Goal: Transaction & Acquisition: Purchase product/service

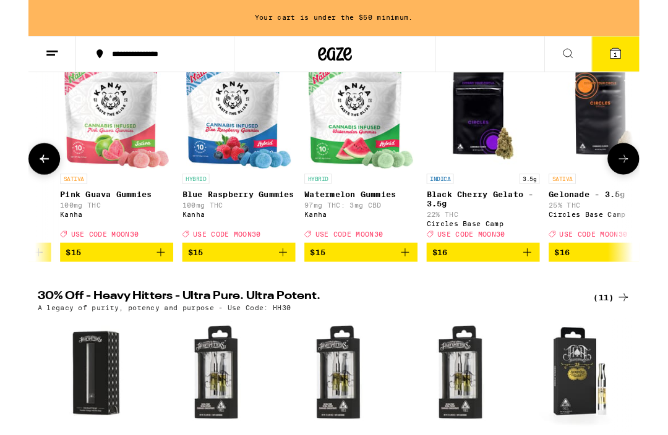
scroll to position [0, 8932]
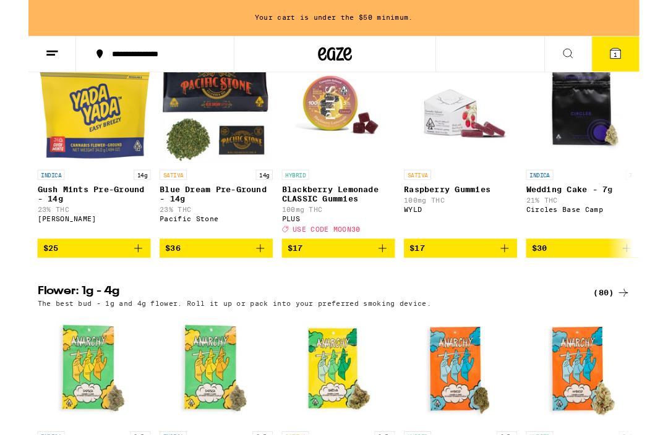
click at [120, 276] on icon "Add to bag" at bounding box center [120, 272] width 9 height 9
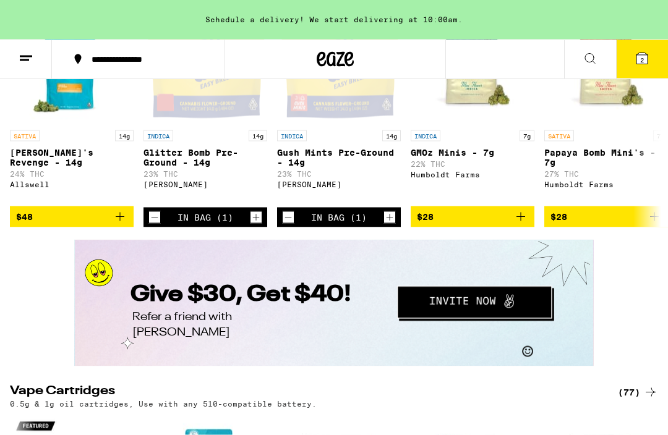
scroll to position [1680, 0]
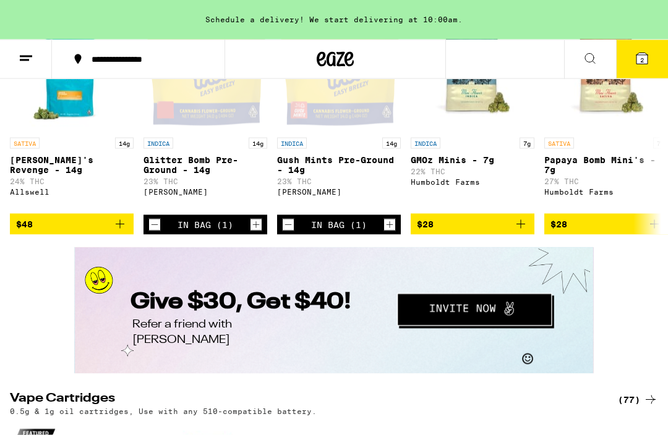
click at [636, 58] on icon at bounding box center [641, 58] width 15 height 15
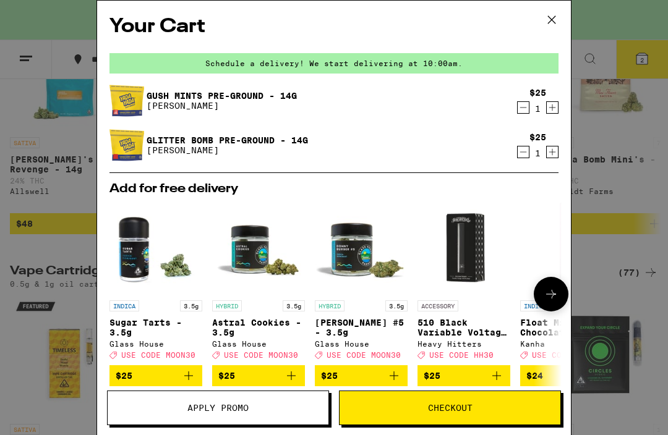
click at [524, 152] on icon "Decrement" at bounding box center [522, 152] width 11 height 15
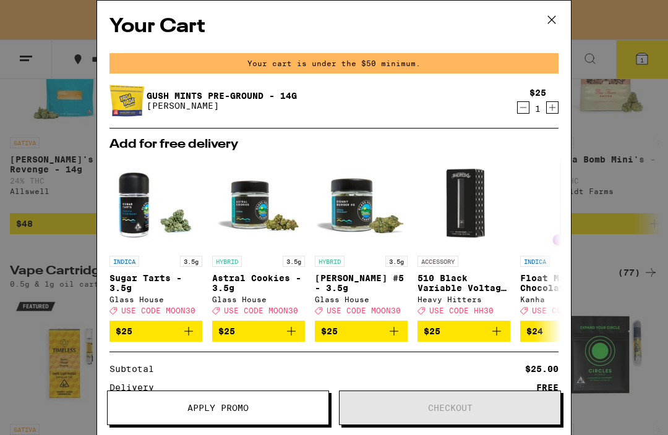
click at [522, 106] on icon "Decrement" at bounding box center [522, 107] width 11 height 15
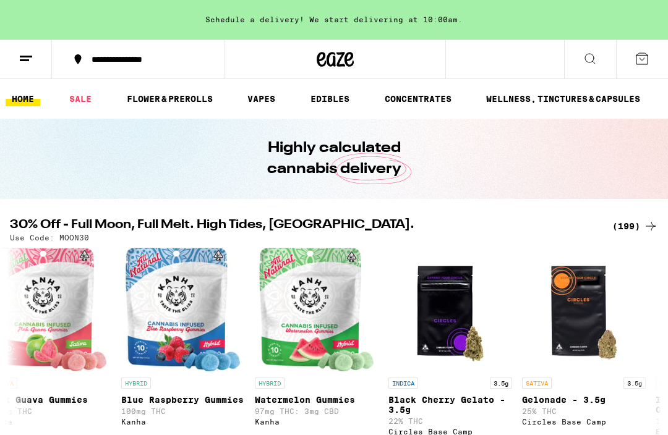
click at [83, 98] on link "SALE" at bounding box center [80, 99] width 35 height 15
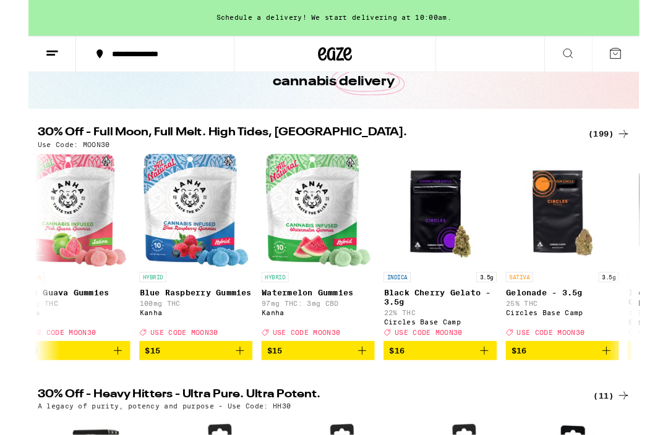
scroll to position [80, 0]
